Goal: Information Seeking & Learning: Find specific page/section

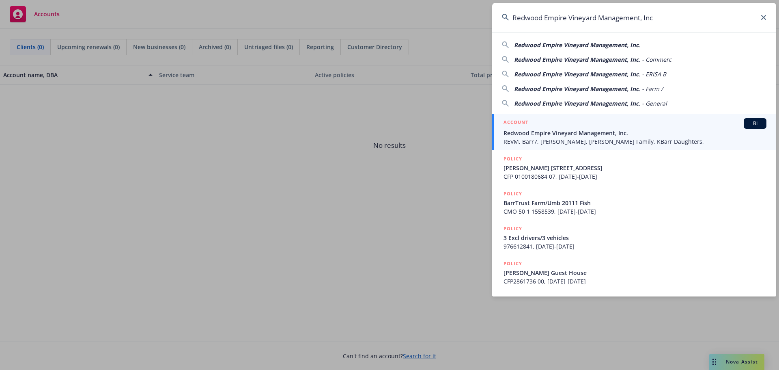
type input "Redwood Empire Vineyard Management, Inc"
click at [543, 135] on span "Redwood Empire Vineyard Management, Inc." at bounding box center [635, 133] width 263 height 9
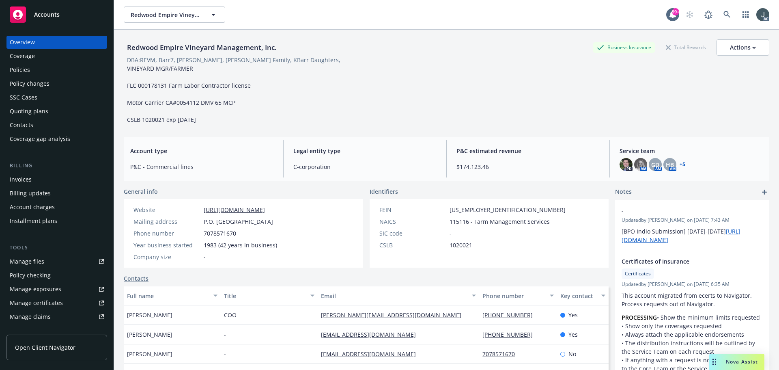
click at [35, 81] on div "Policy changes" at bounding box center [30, 83] width 40 height 13
click at [29, 69] on div "Policies" at bounding box center [20, 69] width 20 height 13
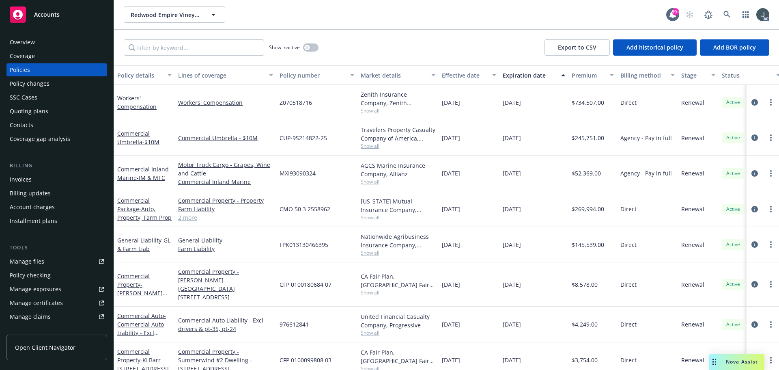
click at [177, 215] on div "Commercial Property - Property Farm Liability Farm Property Commercial Auto Lia…" at bounding box center [225, 209] width 101 height 36
click at [181, 216] on link "2 more" at bounding box center [225, 217] width 95 height 9
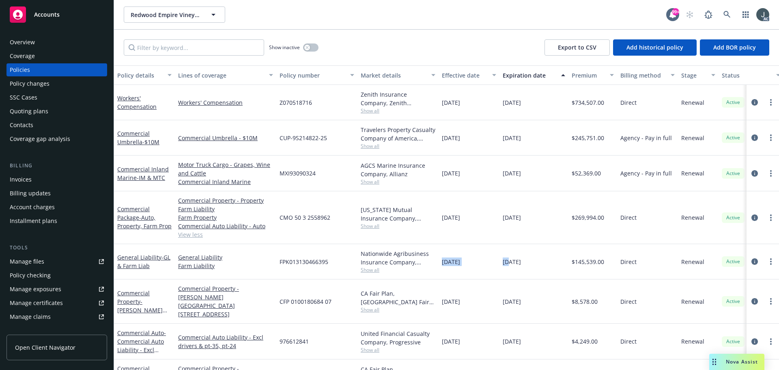
drag, startPoint x: 441, startPoint y: 260, endPoint x: 509, endPoint y: 260, distance: 67.4
click at [509, 260] on div "General Liability - GL & Farm Liab General Liability Farm Liability FPK01313046…" at bounding box center [505, 261] width 783 height 35
drag, startPoint x: 440, startPoint y: 102, endPoint x: 538, endPoint y: 271, distance: 195.8
click at [538, 271] on div "Workers' Compensation Workers' Compensation Z070518716 Zenith Insurance Company…" at bounding box center [505, 361] width 783 height 552
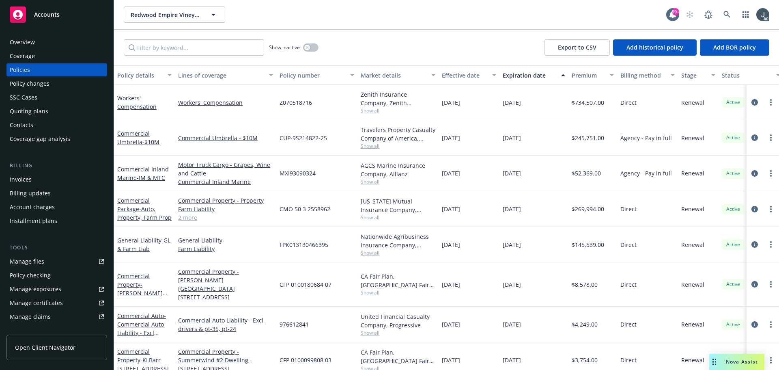
click at [27, 111] on div "Quoting plans" at bounding box center [29, 111] width 39 height 13
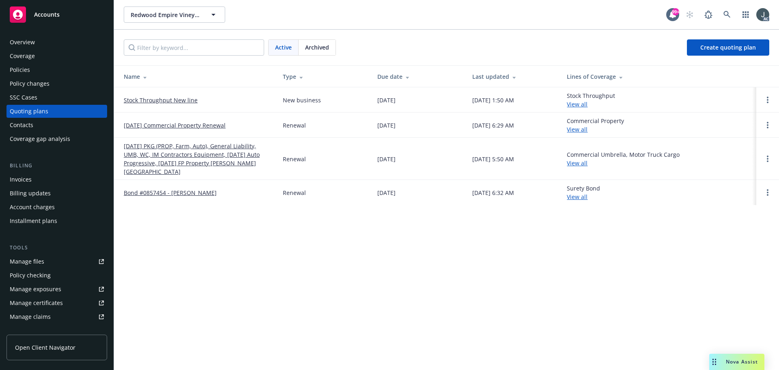
click at [147, 100] on link "Stock Throughput New line" at bounding box center [161, 100] width 74 height 9
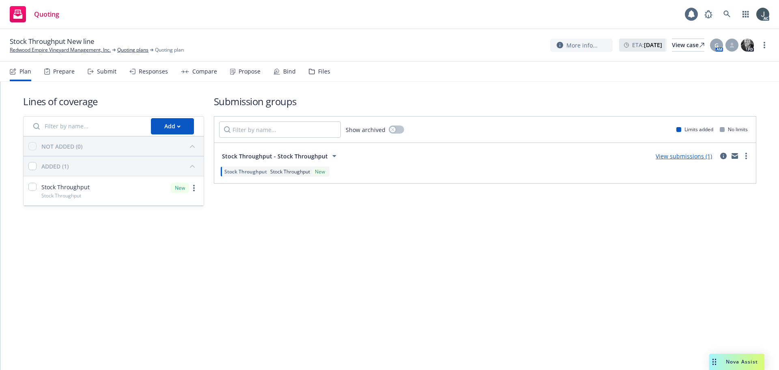
click at [52, 69] on div "Prepare" at bounding box center [59, 71] width 30 height 19
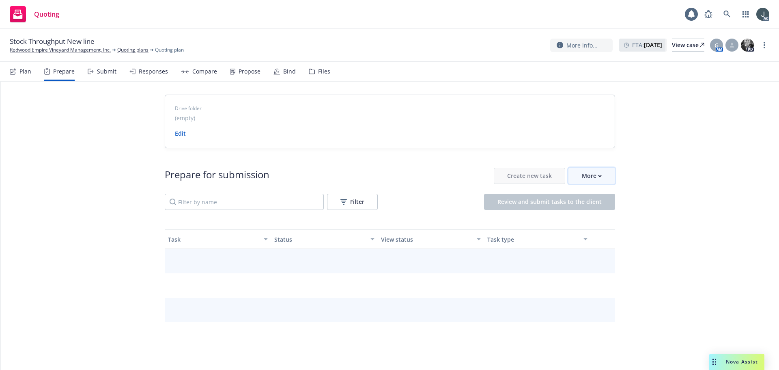
click at [582, 174] on div "More" at bounding box center [592, 175] width 20 height 15
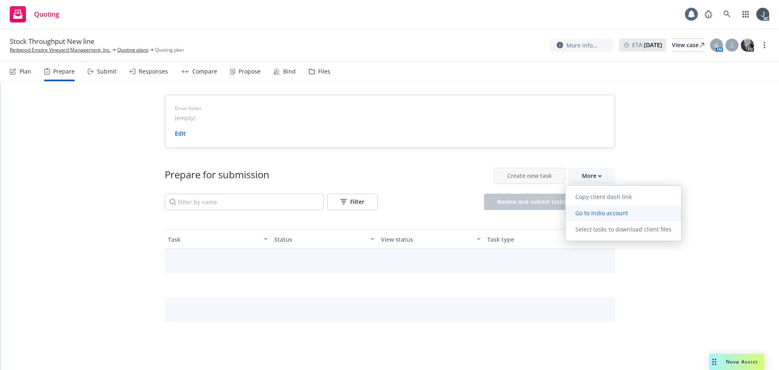
click at [584, 211] on span "Go to Indio account" at bounding box center [602, 213] width 72 height 8
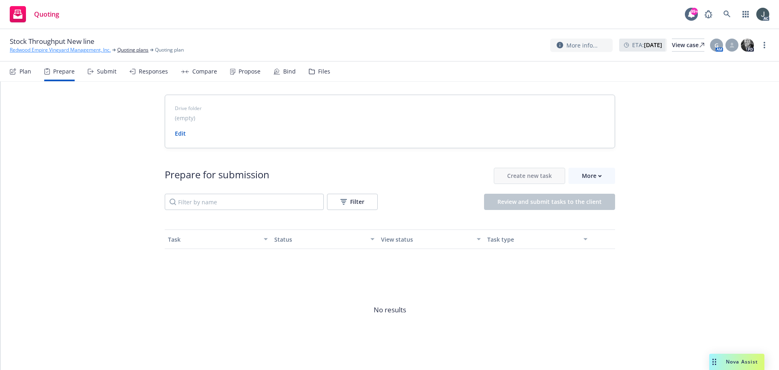
click at [29, 49] on link "Redwood Empire Vineyard Management, Inc." at bounding box center [60, 49] width 101 height 7
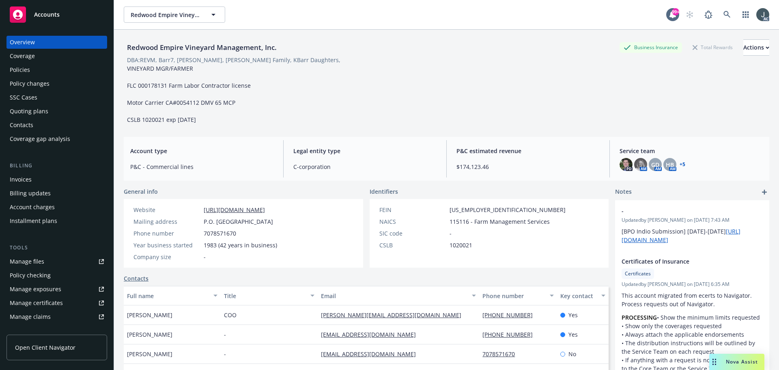
click at [555, 110] on div "Redwood Empire Vineyard Management, Inc. Business Insurance Total Rewards Actio…" at bounding box center [447, 81] width 646 height 84
drag, startPoint x: 515, startPoint y: 352, endPoint x: 474, endPoint y: 351, distance: 40.6
click at [479, 351] on div "7078571670" at bounding box center [517, 353] width 77 height 19
copy link "7078571670"
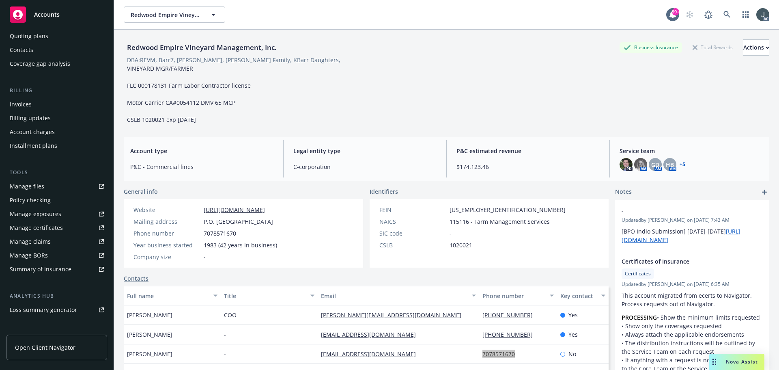
scroll to position [159, 0]
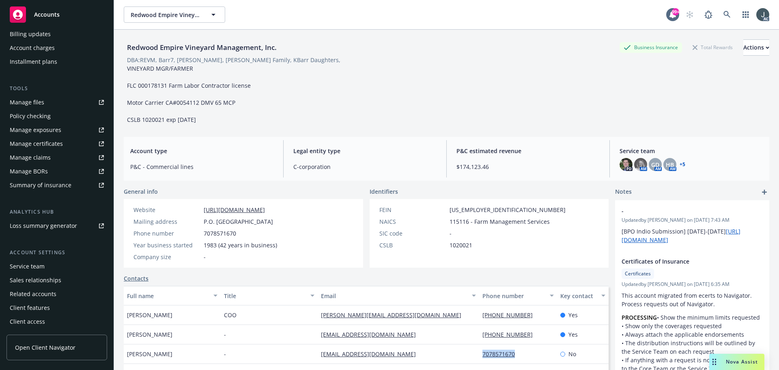
click at [24, 265] on div "Service team" at bounding box center [27, 266] width 35 height 13
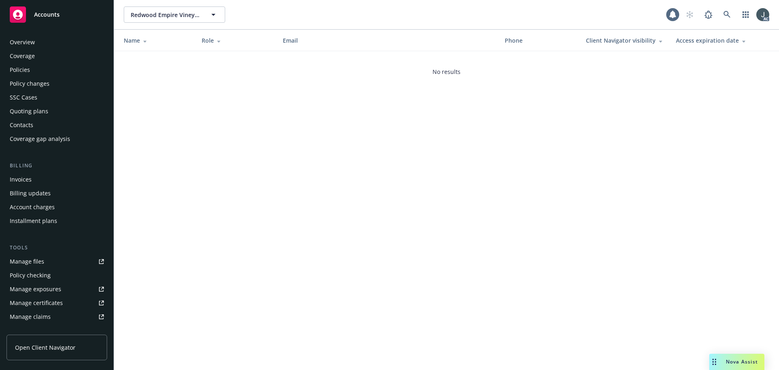
scroll to position [159, 0]
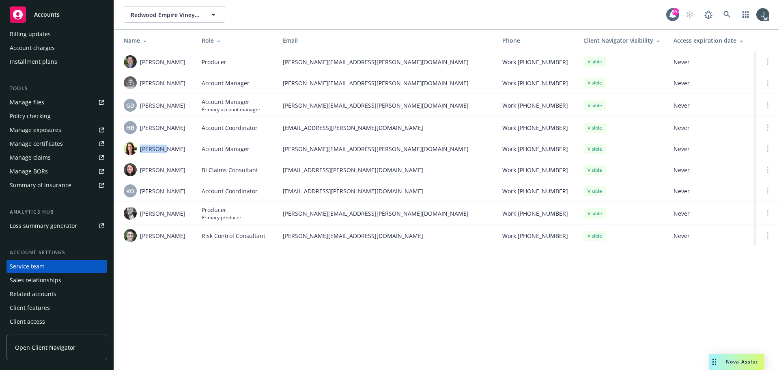
drag, startPoint x: 140, startPoint y: 150, endPoint x: 172, endPoint y: 152, distance: 32.1
click at [172, 152] on div "Jean Neu" at bounding box center [156, 148] width 65 height 13
copy span "Jean Neu"
drag, startPoint x: 140, startPoint y: 170, endPoint x: 170, endPoint y: 170, distance: 30.0
click at [170, 170] on span "Kat Nguyen" at bounding box center [162, 170] width 45 height 9
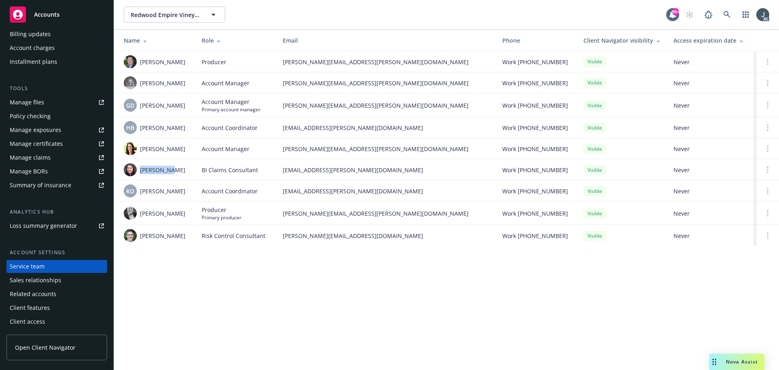
copy span "Kat Nguyen"
drag, startPoint x: 140, startPoint y: 238, endPoint x: 186, endPoint y: 239, distance: 46.3
click at [186, 239] on div "Scott Rhymes" at bounding box center [156, 235] width 65 height 13
copy span "Scott Rhymes"
click at [301, 301] on div "Redwood Empire Vineyard Management, Inc. Redwood Empire Vineyard Management, In…" at bounding box center [446, 185] width 665 height 370
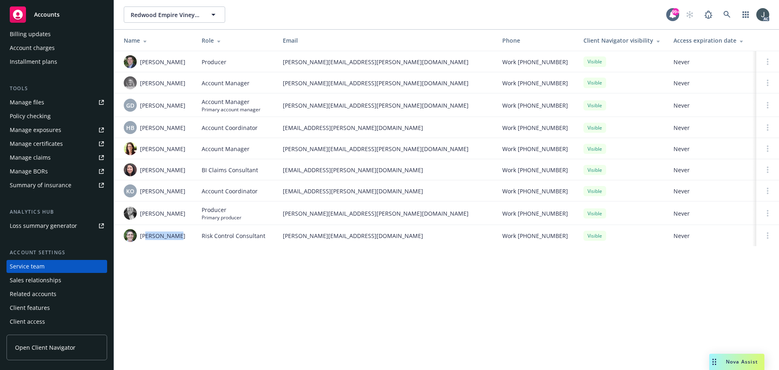
drag, startPoint x: 146, startPoint y: 237, endPoint x: 173, endPoint y: 237, distance: 27.2
click at [176, 237] on span "Scott Rhymes" at bounding box center [162, 235] width 45 height 9
drag, startPoint x: 151, startPoint y: 170, endPoint x: 163, endPoint y: 170, distance: 11.4
click at [163, 170] on span "Kat Nguyen" at bounding box center [162, 170] width 45 height 9
drag, startPoint x: 140, startPoint y: 148, endPoint x: 167, endPoint y: 149, distance: 27.2
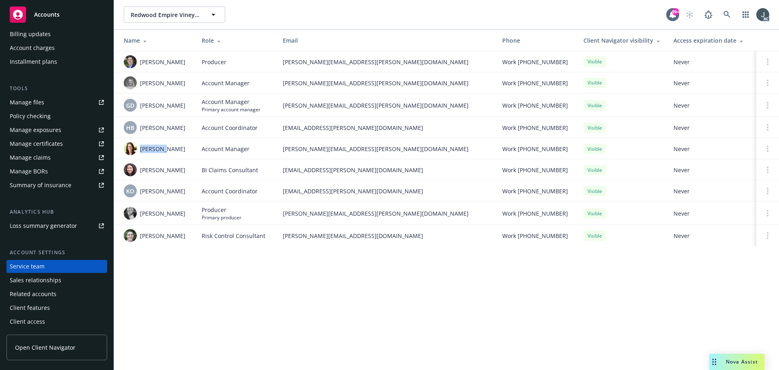
click at [167, 149] on div "Jean Neu" at bounding box center [156, 148] width 65 height 13
click at [177, 150] on div "Jean Neu" at bounding box center [156, 148] width 65 height 13
drag, startPoint x: 170, startPoint y: 146, endPoint x: 139, endPoint y: 148, distance: 30.9
click at [139, 148] on div "Jean Neu" at bounding box center [156, 148] width 65 height 13
copy span "Jean Neu"
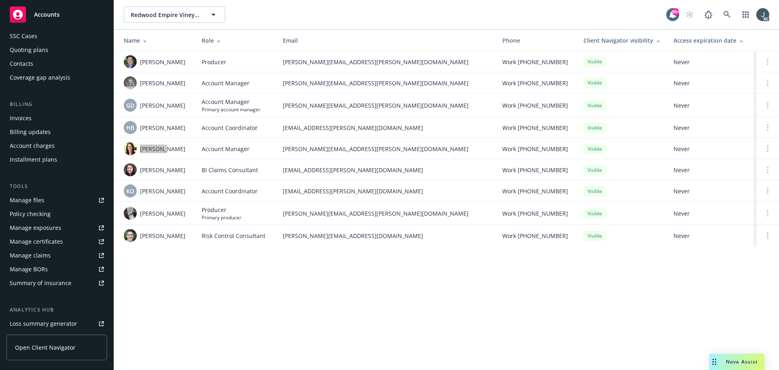
scroll to position [0, 0]
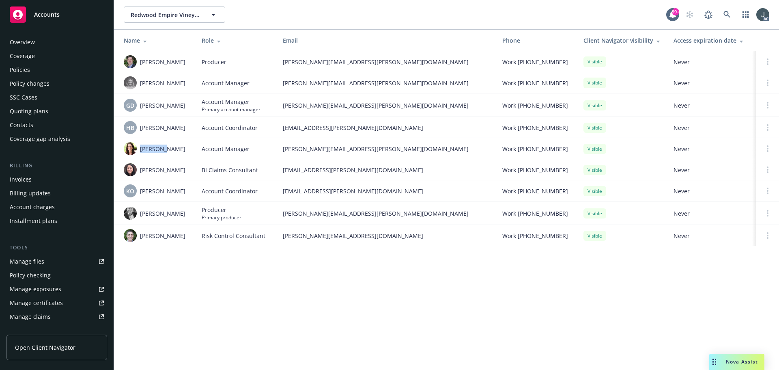
click at [35, 71] on div "Policies" at bounding box center [57, 69] width 94 height 13
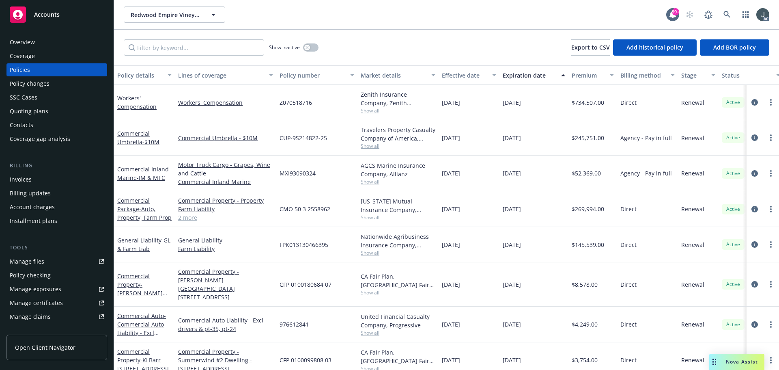
click at [196, 219] on link "2 more" at bounding box center [225, 217] width 95 height 9
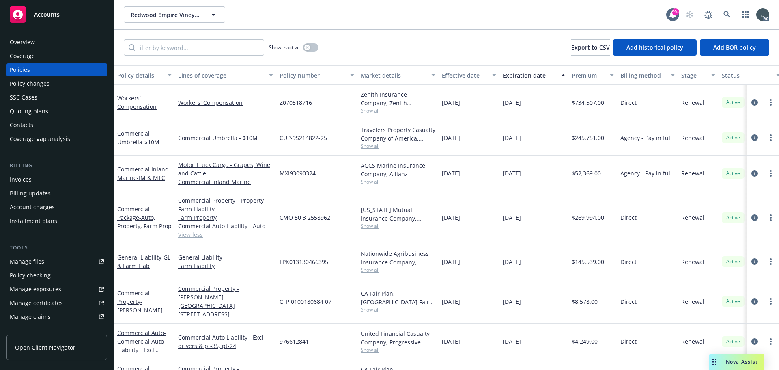
scroll to position [41, 0]
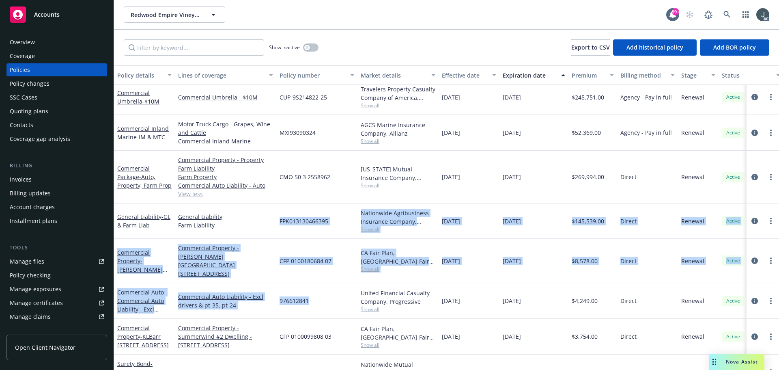
drag, startPoint x: 280, startPoint y: 218, endPoint x: 321, endPoint y: 295, distance: 87.3
click at [321, 295] on div "Workers' Compensation Workers' Compensation Z070518716 Zenith Insurance Company…" at bounding box center [505, 320] width 783 height 552
click at [315, 300] on div "976612841" at bounding box center [316, 301] width 81 height 36
drag, startPoint x: 280, startPoint y: 219, endPoint x: 314, endPoint y: 290, distance: 78.6
click at [314, 290] on div "Workers' Compensation Workers' Compensation Z070518716 Zenith Insurance Company…" at bounding box center [505, 320] width 783 height 552
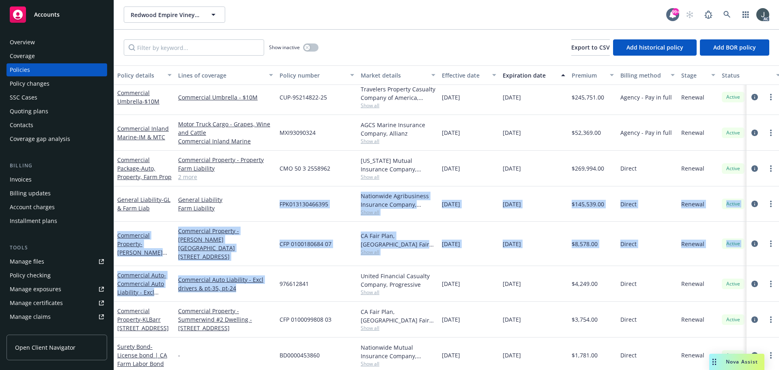
click at [548, 152] on div "[DATE]" at bounding box center [533, 169] width 69 height 36
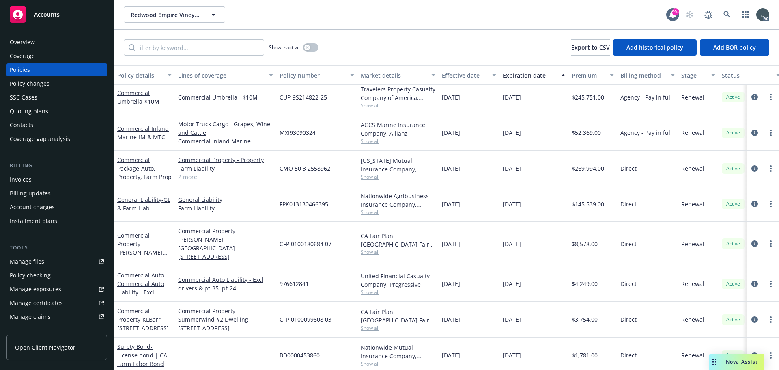
click at [196, 179] on link "2 more" at bounding box center [225, 176] width 95 height 9
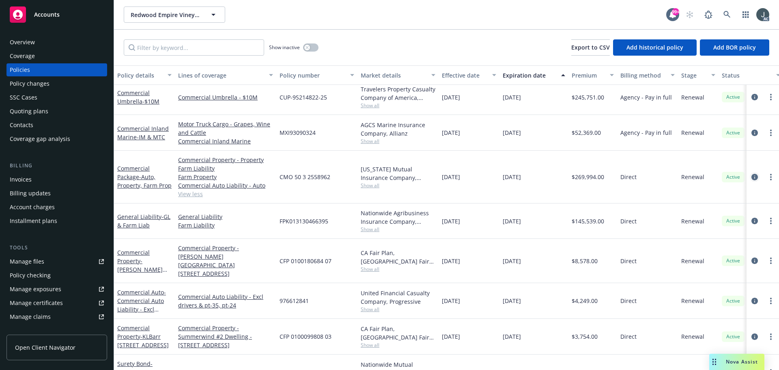
click at [751, 177] on icon "circleInformation" at bounding box center [754, 177] width 6 height 6
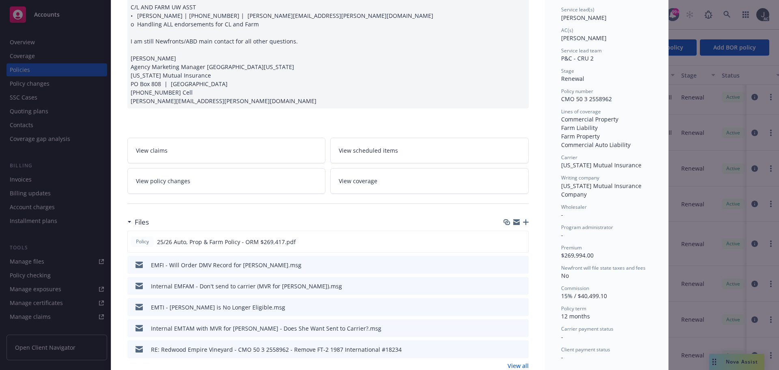
scroll to position [122, 0]
click at [517, 241] on icon "preview file" at bounding box center [520, 241] width 7 height 6
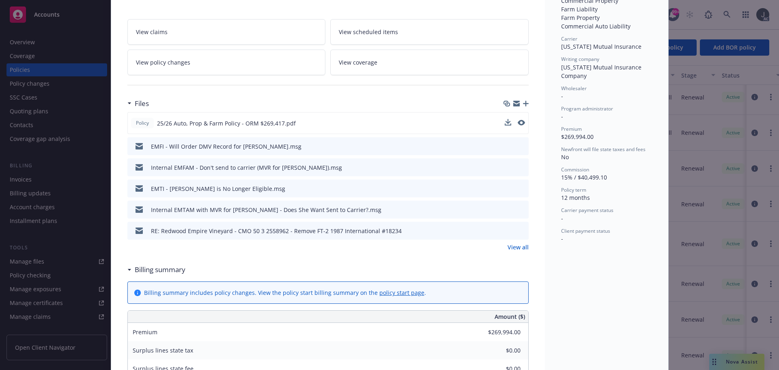
scroll to position [243, 0]
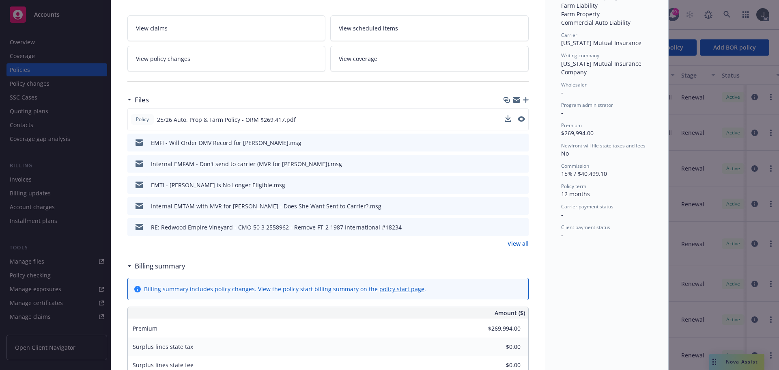
click at [518, 241] on link "View all" at bounding box center [518, 243] width 21 height 9
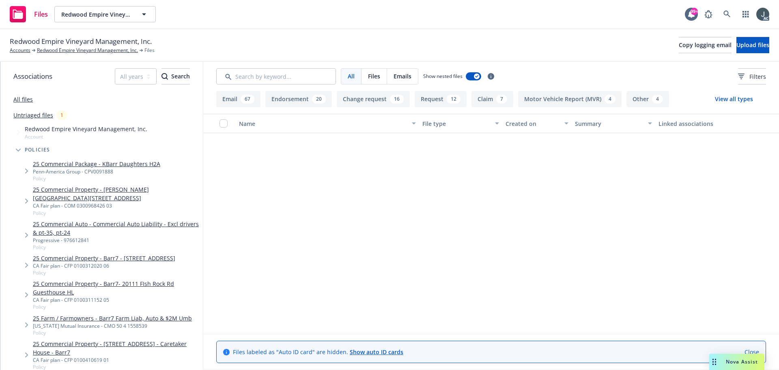
scroll to position [284, 0]
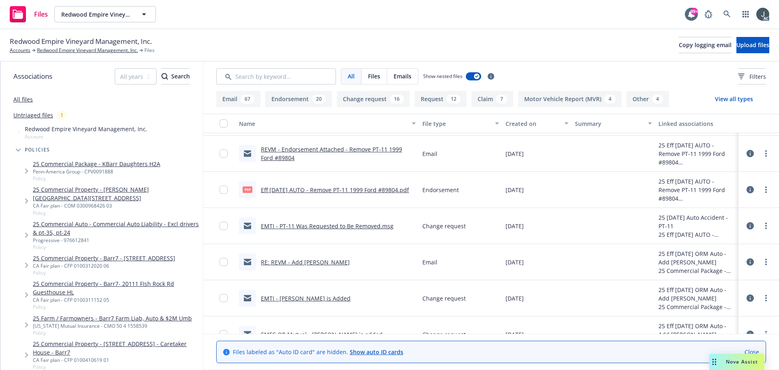
drag, startPoint x: 0, startPoint y: 0, endPoint x: 366, endPoint y: 187, distance: 411.2
click at [366, 187] on link "Eff 9/2/2025 AUTO - Remove PT-11 1999 Ford #89804.pdf" at bounding box center [335, 190] width 148 height 8
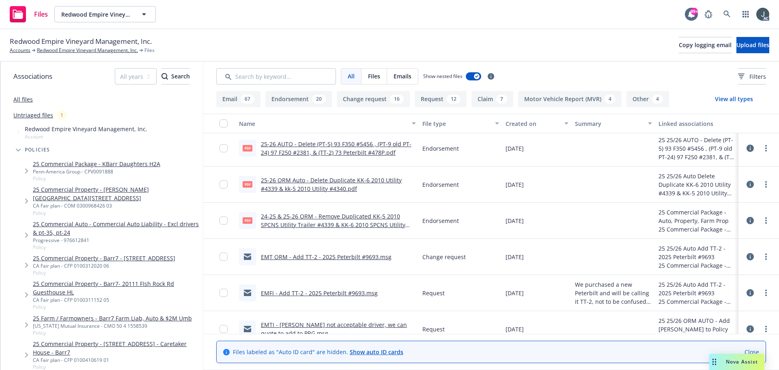
scroll to position [4390, 0]
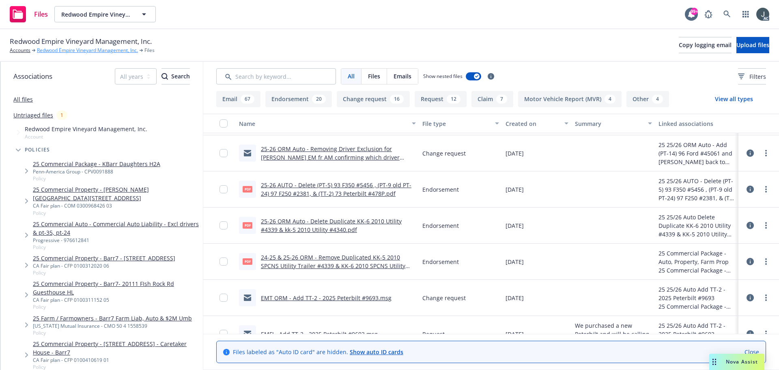
click at [62, 52] on link "Redwood Empire Vineyard Management, Inc." at bounding box center [87, 50] width 101 height 7
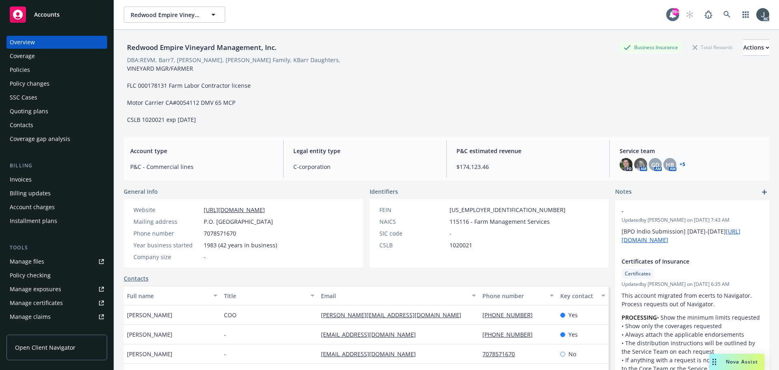
click at [30, 69] on div "Policies" at bounding box center [57, 69] width 94 height 13
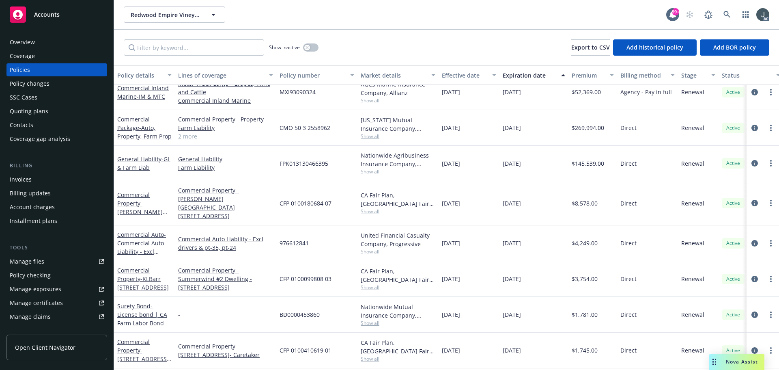
scroll to position [41, 0]
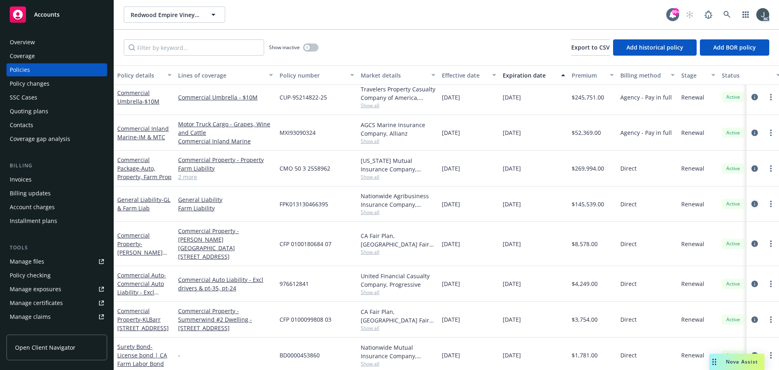
click at [751, 203] on icon "circleInformation" at bounding box center [754, 203] width 6 height 6
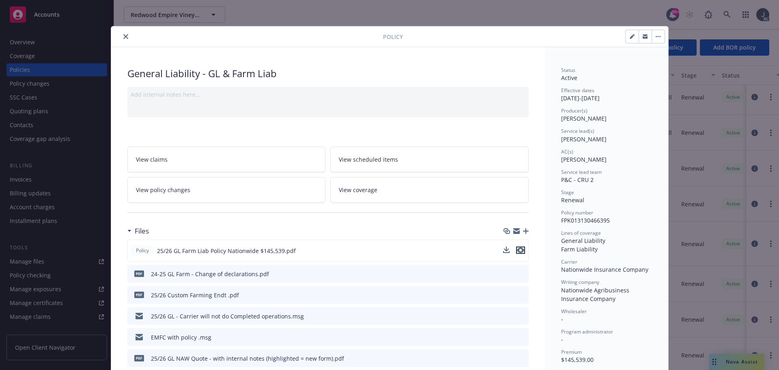
click at [517, 249] on icon "preview file" at bounding box center [520, 250] width 7 height 6
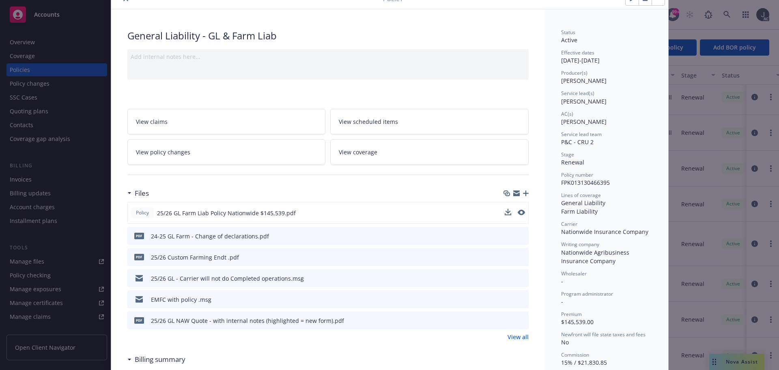
scroll to position [81, 0]
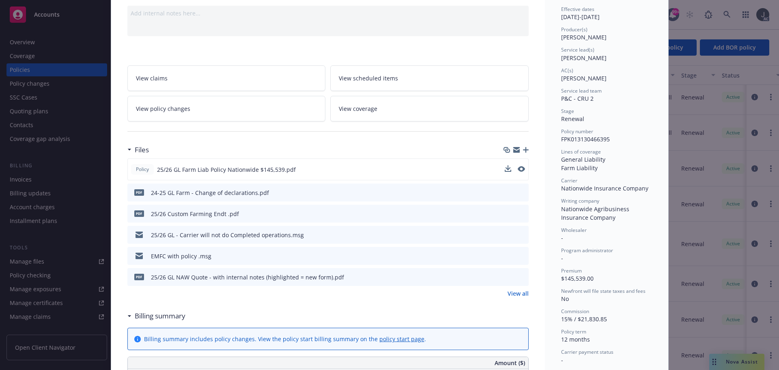
click at [523, 293] on link "View all" at bounding box center [518, 293] width 21 height 9
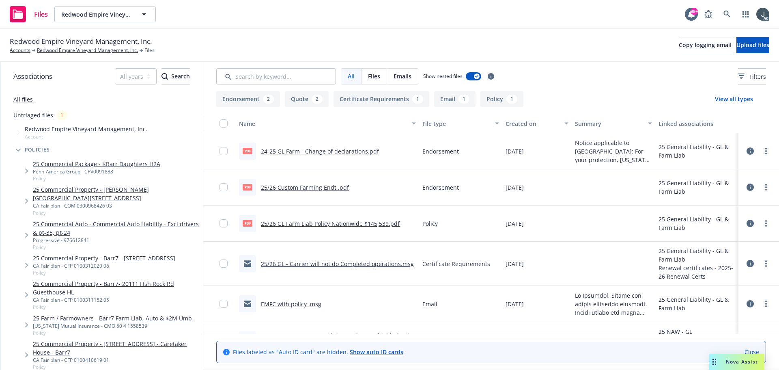
click at [331, 188] on link "25/26 Custom Farming Endt .pdf" at bounding box center [305, 187] width 88 height 8
click at [302, 149] on link "24-25 GL Farm - Change of declarations.pdf" at bounding box center [320, 151] width 118 height 8
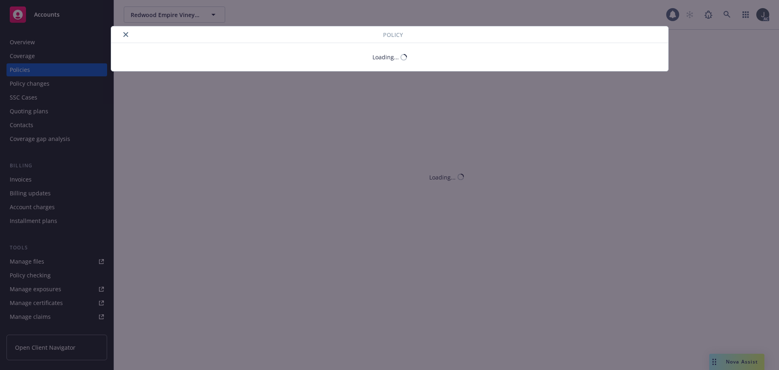
click at [125, 36] on icon "close" at bounding box center [125, 34] width 5 height 5
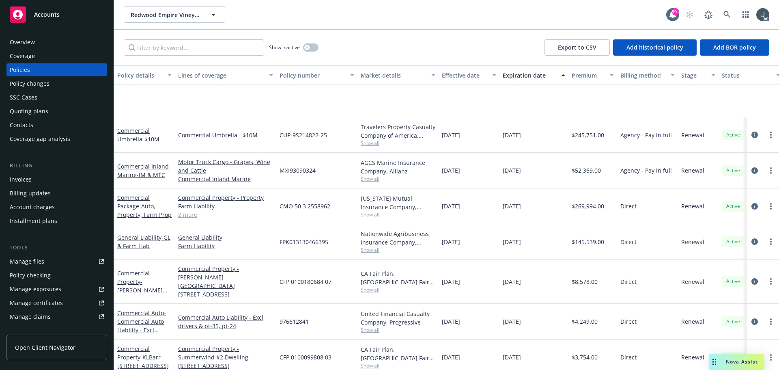
scroll to position [81, 0]
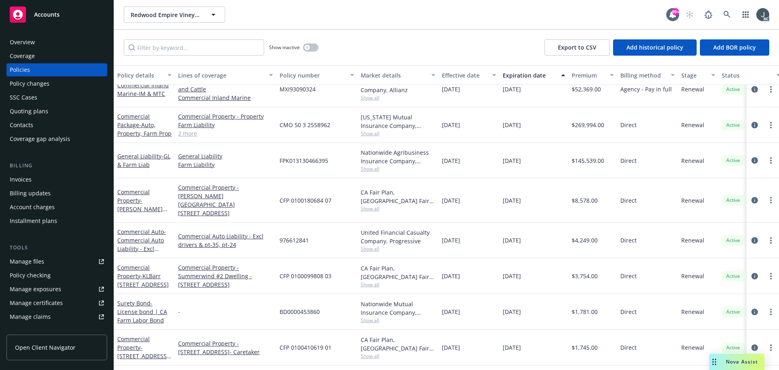
click at [751, 237] on icon "circleInformation" at bounding box center [754, 240] width 6 height 6
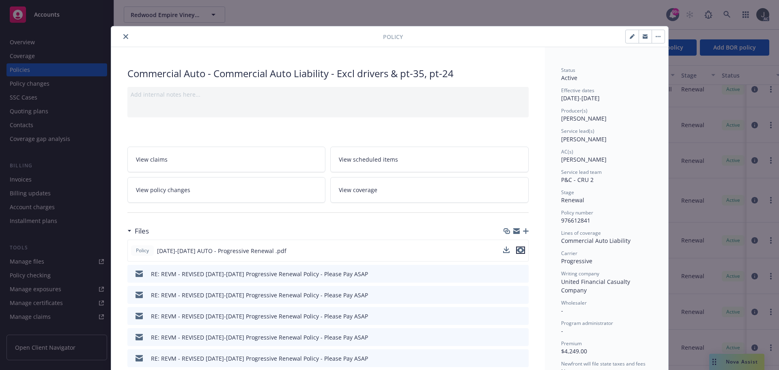
click at [518, 251] on icon "preview file" at bounding box center [520, 250] width 7 height 6
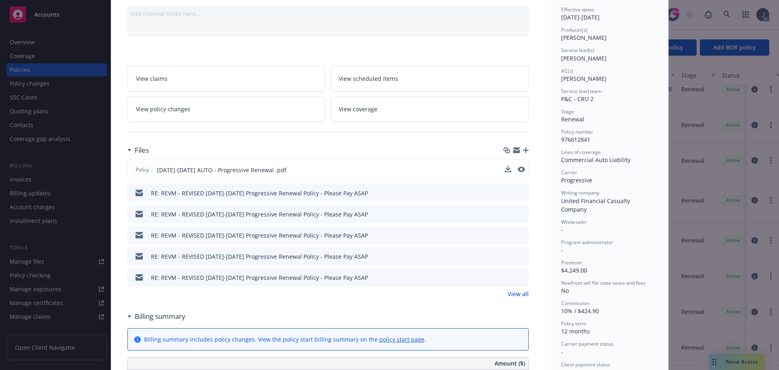
scroll to position [81, 0]
click at [524, 294] on link "View all" at bounding box center [518, 293] width 21 height 9
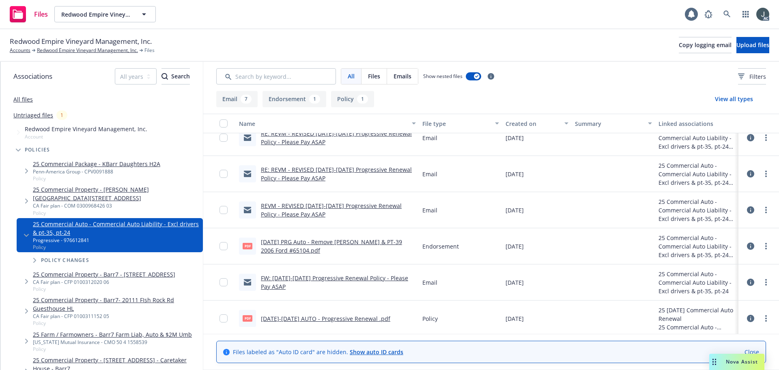
scroll to position [124, 0]
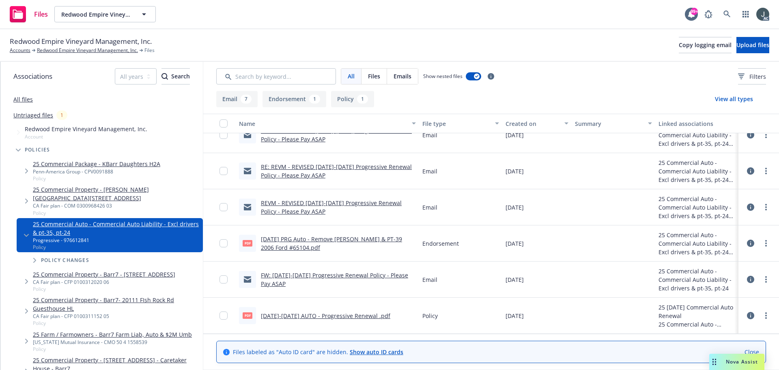
click at [329, 236] on link "[DATE] PRG Auto - Remove [PERSON_NAME] & PT-39 2006 Ford #65104.pdf" at bounding box center [331, 243] width 141 height 16
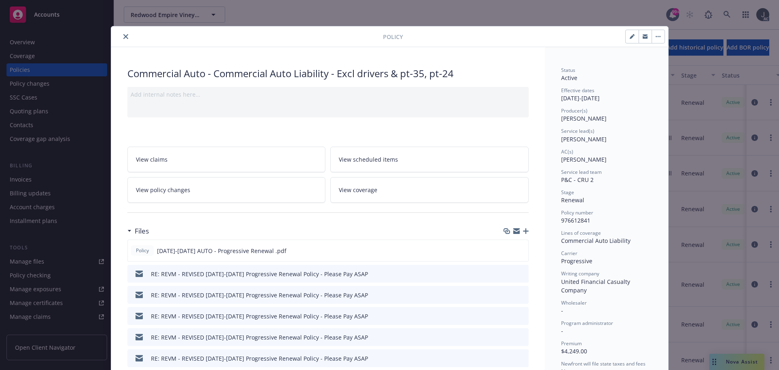
click at [121, 35] on button "close" at bounding box center [126, 37] width 10 height 10
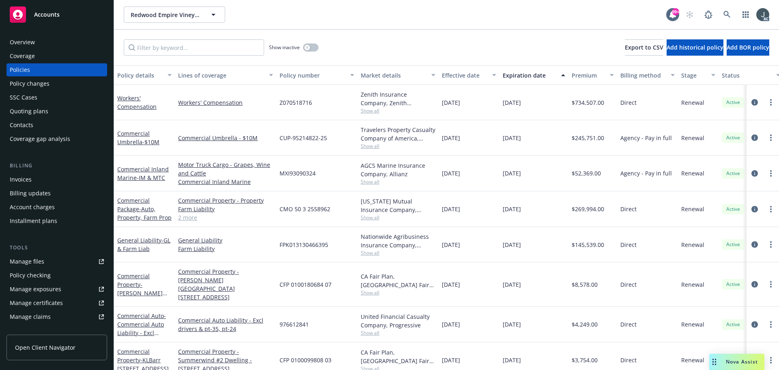
click at [123, 34] on div "Show inactive Export to CSV Add historical policy Add BOR policy" at bounding box center [446, 48] width 665 height 36
click at [751, 281] on icon "circleInformation" at bounding box center [754, 284] width 6 height 6
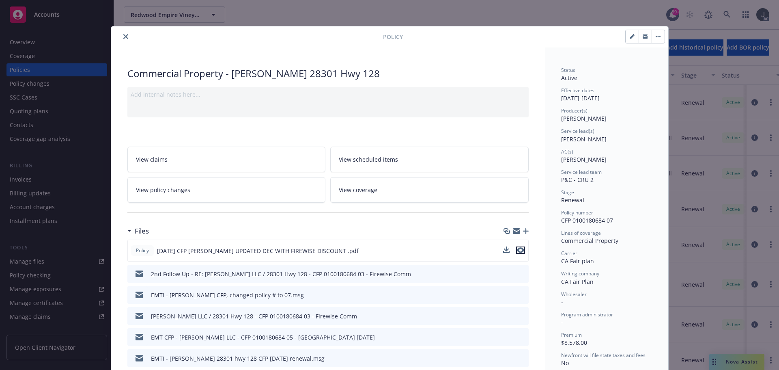
click at [519, 250] on icon "preview file" at bounding box center [520, 250] width 7 height 6
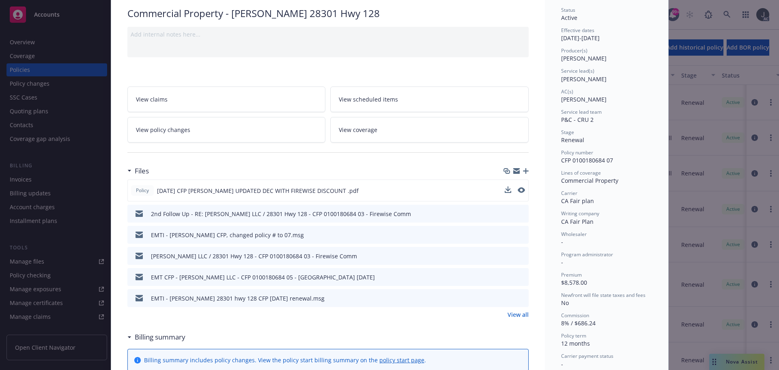
scroll to position [81, 0]
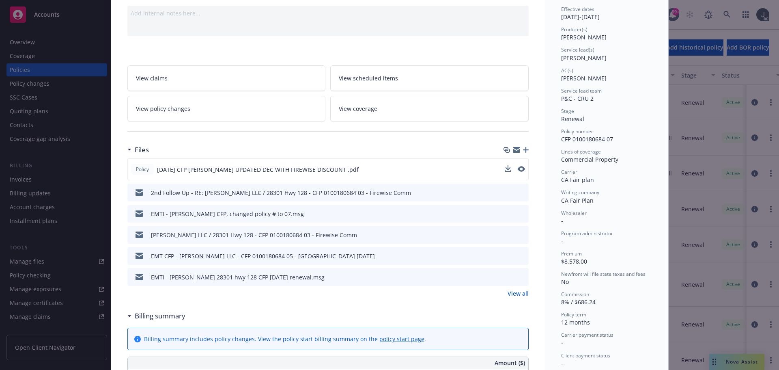
click at [515, 294] on link "View all" at bounding box center [518, 293] width 21 height 9
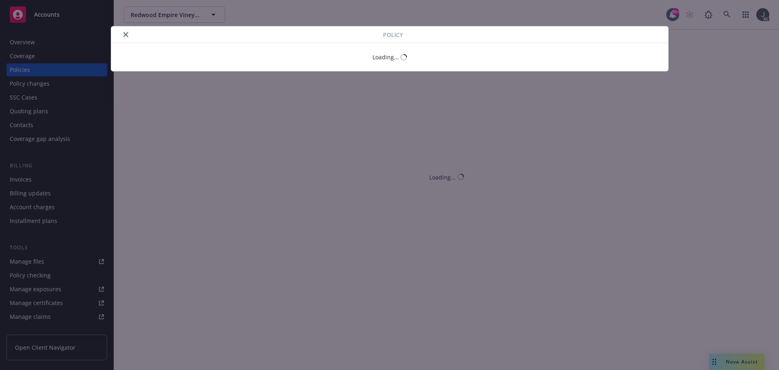
click at [125, 32] on icon "close" at bounding box center [125, 34] width 5 height 5
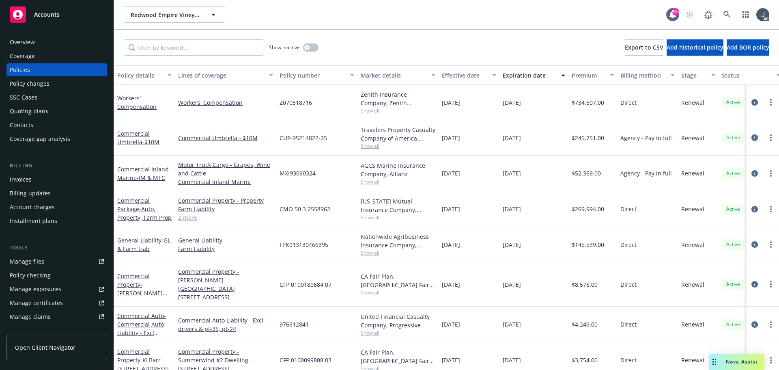
click at [751, 138] on icon "circleInformation" at bounding box center [754, 137] width 6 height 6
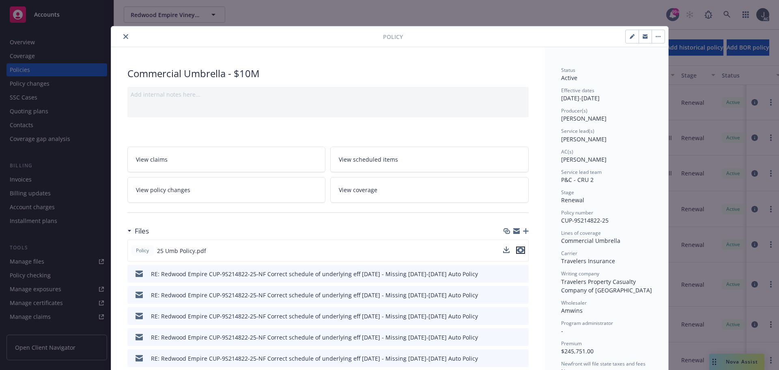
click at [518, 250] on icon "preview file" at bounding box center [520, 250] width 7 height 6
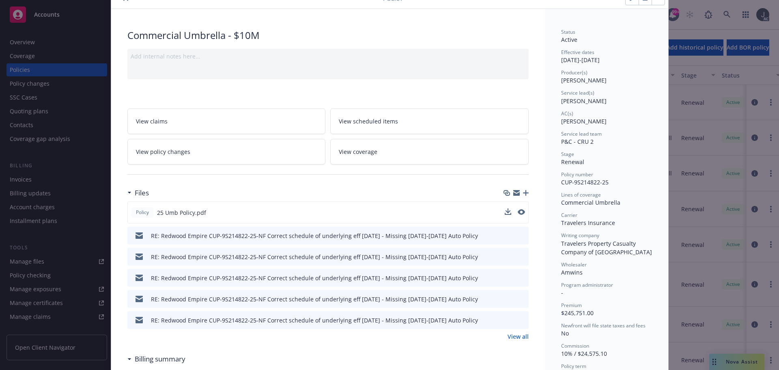
scroll to position [81, 0]
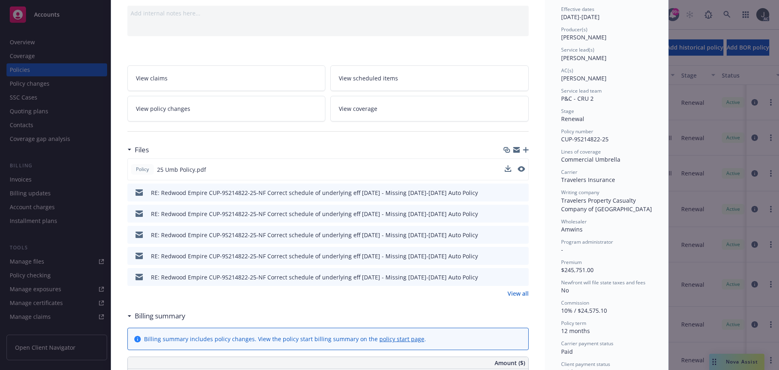
click at [514, 290] on link "View all" at bounding box center [518, 293] width 21 height 9
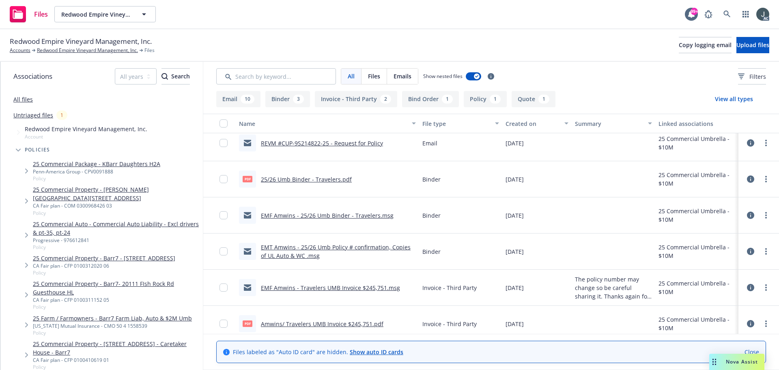
scroll to position [445, 0]
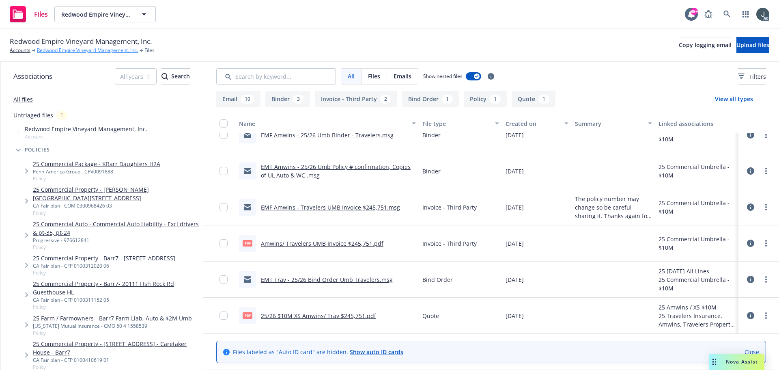
click at [52, 49] on link "Redwood Empire Vineyard Management, Inc." at bounding box center [87, 50] width 101 height 7
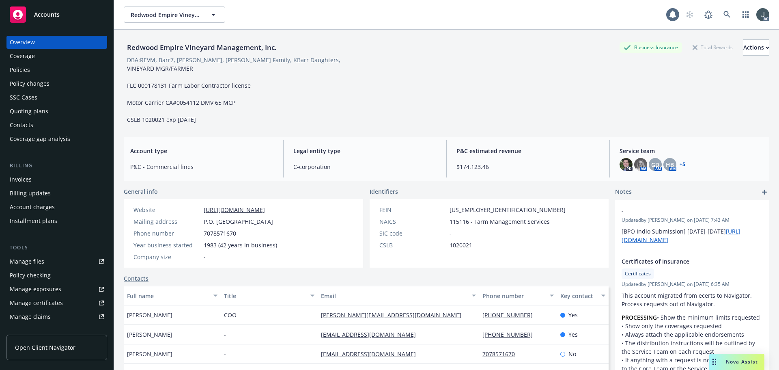
click at [40, 72] on div "Policies" at bounding box center [57, 69] width 94 height 13
